Goal: Information Seeking & Learning: Find specific page/section

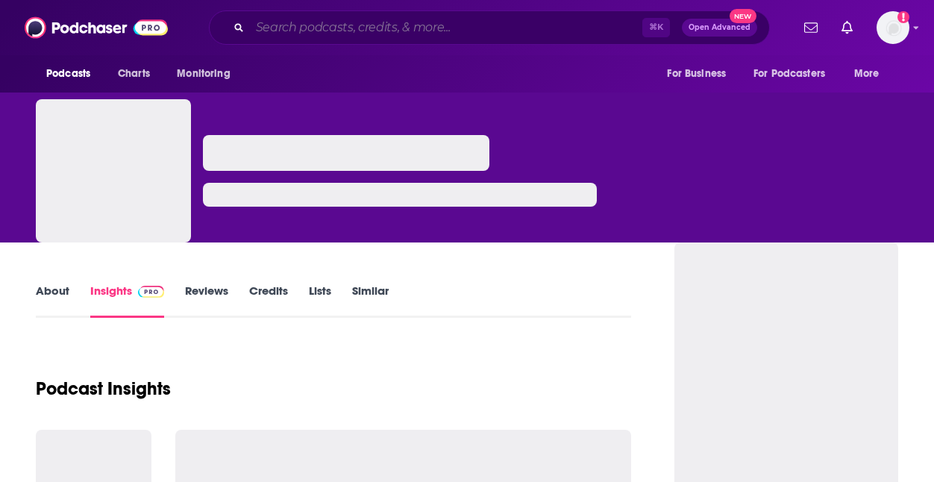
click at [382, 31] on input "Search podcasts, credits, & more..." at bounding box center [446, 28] width 393 height 24
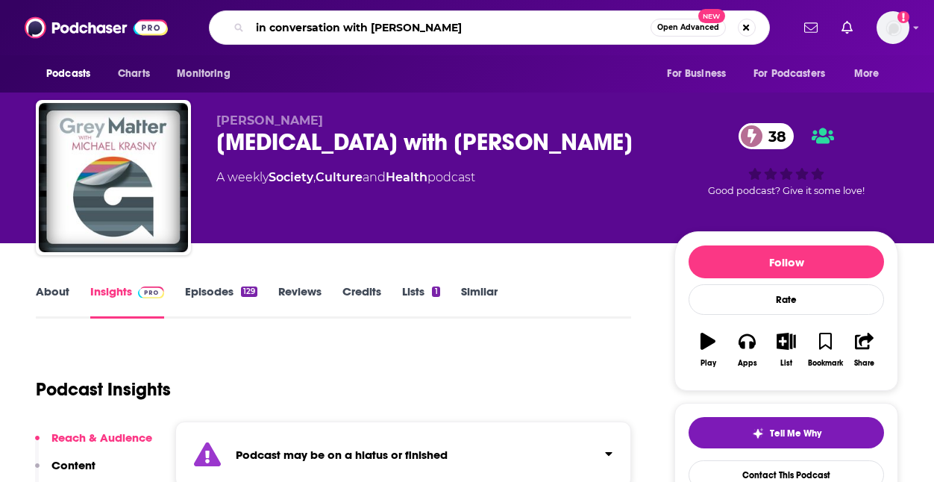
type input "in conversation with [PERSON_NAME]"
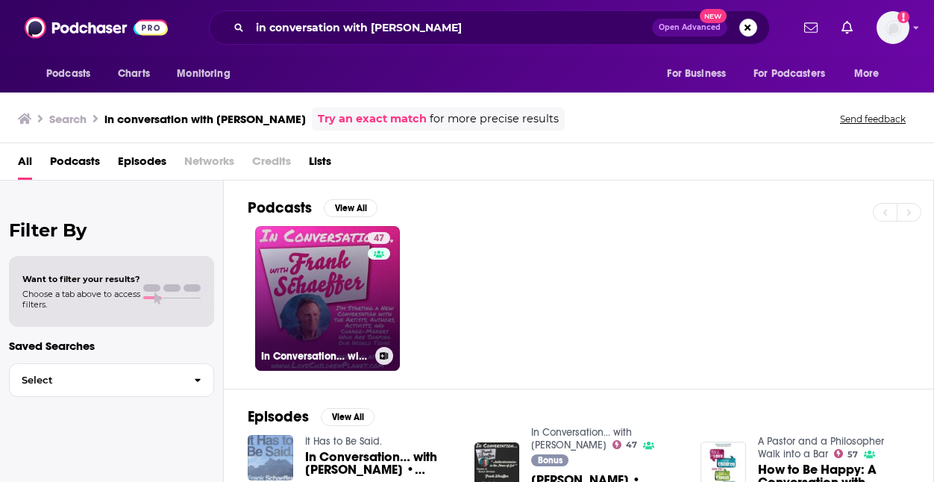
click at [332, 312] on link "47 In Conversation… with [PERSON_NAME]" at bounding box center [327, 298] width 145 height 145
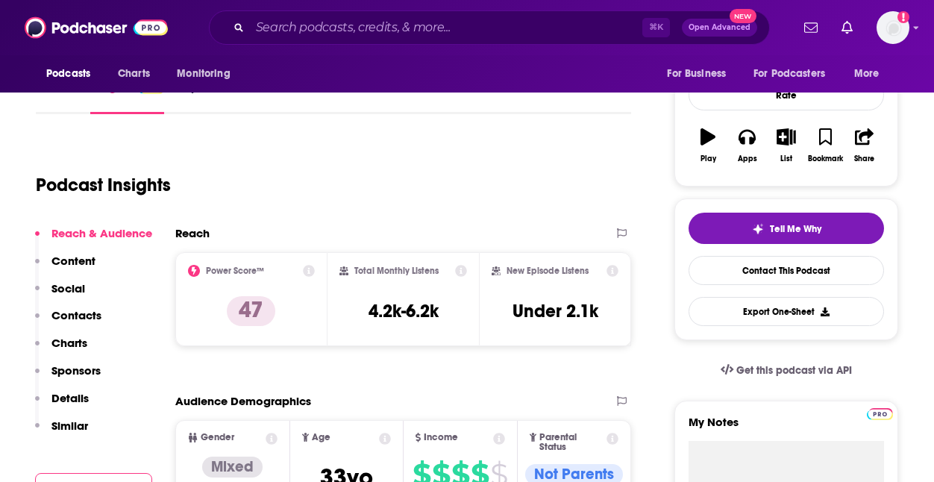
scroll to position [239, 0]
